Goal: Information Seeking & Learning: Learn about a topic

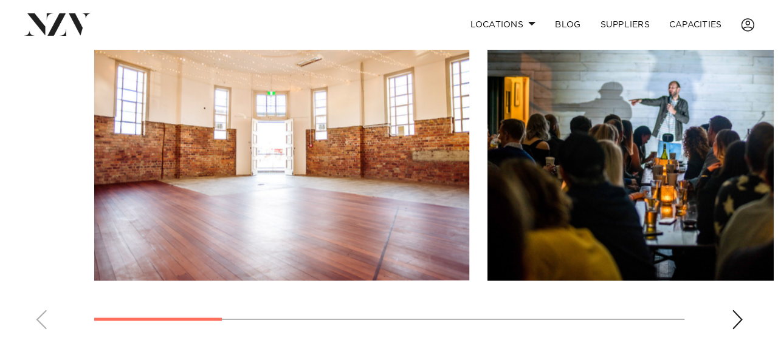
scroll to position [902, 0]
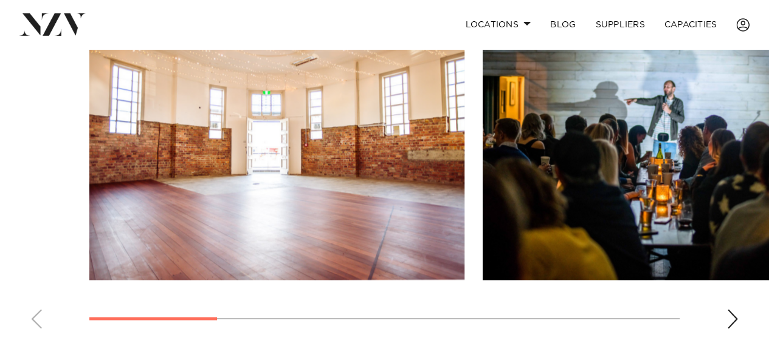
click at [412, 192] on img "1 / 7" at bounding box center [276, 142] width 375 height 275
